Goal: Check status: Check status

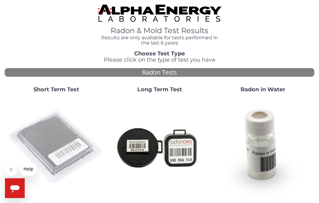
click at [42, 140] on img at bounding box center [56, 147] width 98 height 98
